Goal: Check status: Check status

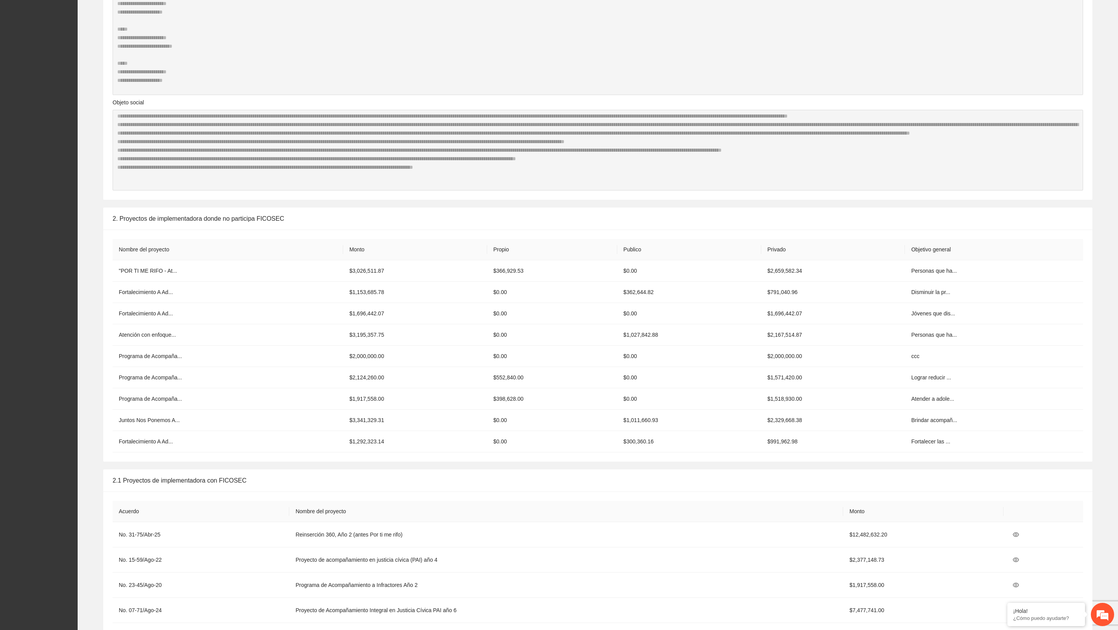
scroll to position [887, 0]
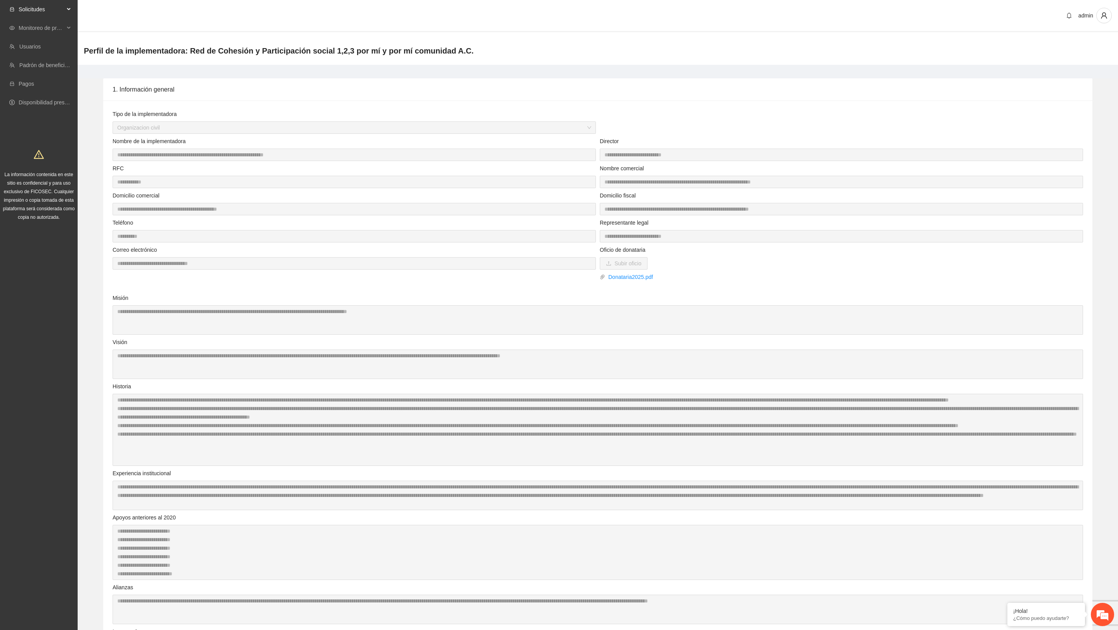
click at [42, 17] on span "Solicitudes" at bounding box center [42, 10] width 46 height 16
click at [41, 49] on link "Todas las solicitudes" at bounding box center [44, 46] width 50 height 6
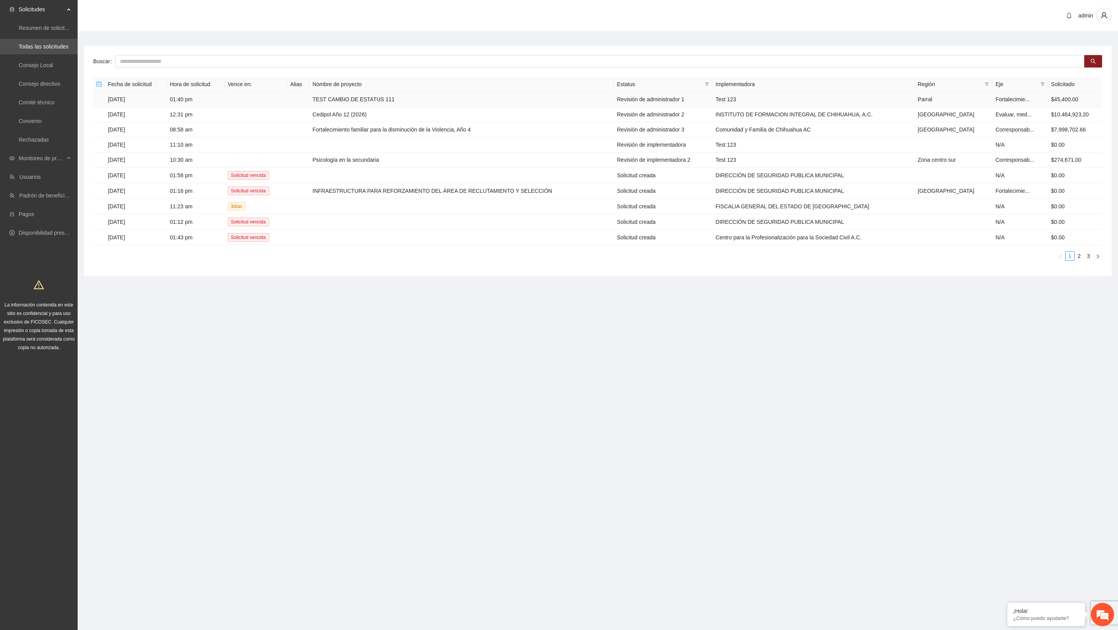
click at [562, 101] on td "TEST CAMBIO DE ESTATUS 111" at bounding box center [461, 99] width 304 height 15
